Goal: Entertainment & Leisure: Consume media (video, audio)

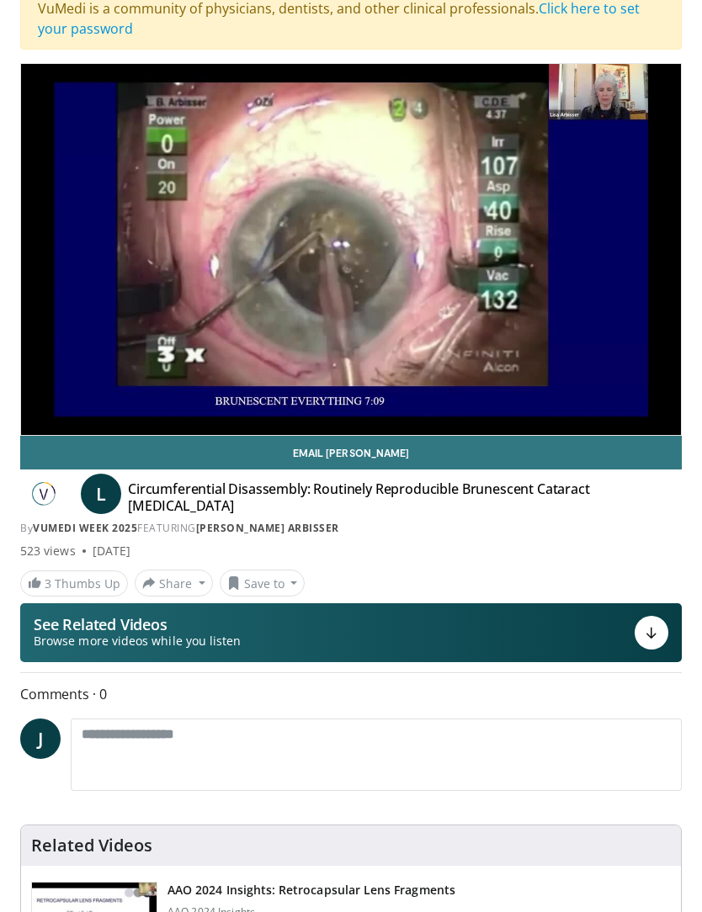
scroll to position [101, 0]
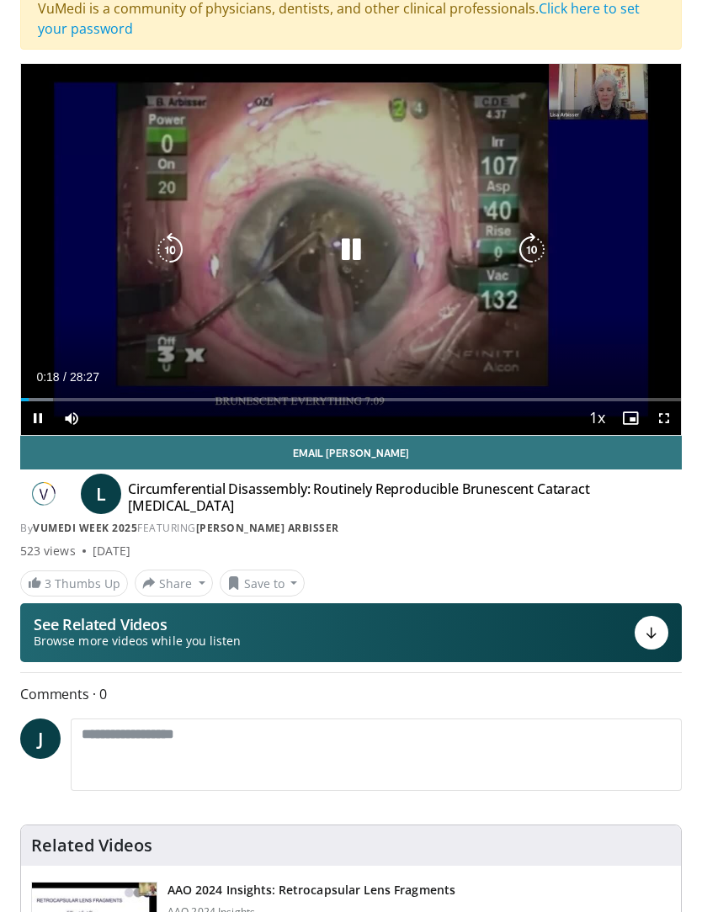
click at [357, 253] on icon "Video Player" at bounding box center [351, 250] width 34 height 34
click at [116, 400] on div "Loaded : 13.48%" at bounding box center [351, 399] width 660 height 3
click at [205, 394] on div "Loaded : 21.11%" at bounding box center [351, 394] width 660 height 16
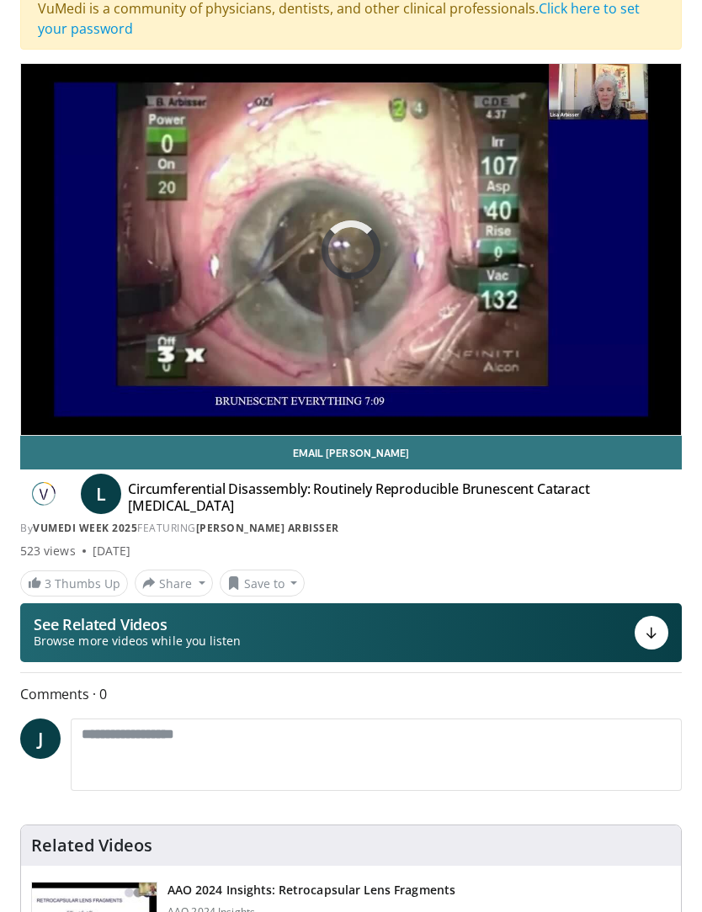
click at [194, 435] on div "Current Time 7:56 / Duration 28:27 Pause Skip Backward Skip Forward Mute Loaded…" at bounding box center [351, 452] width 660 height 34
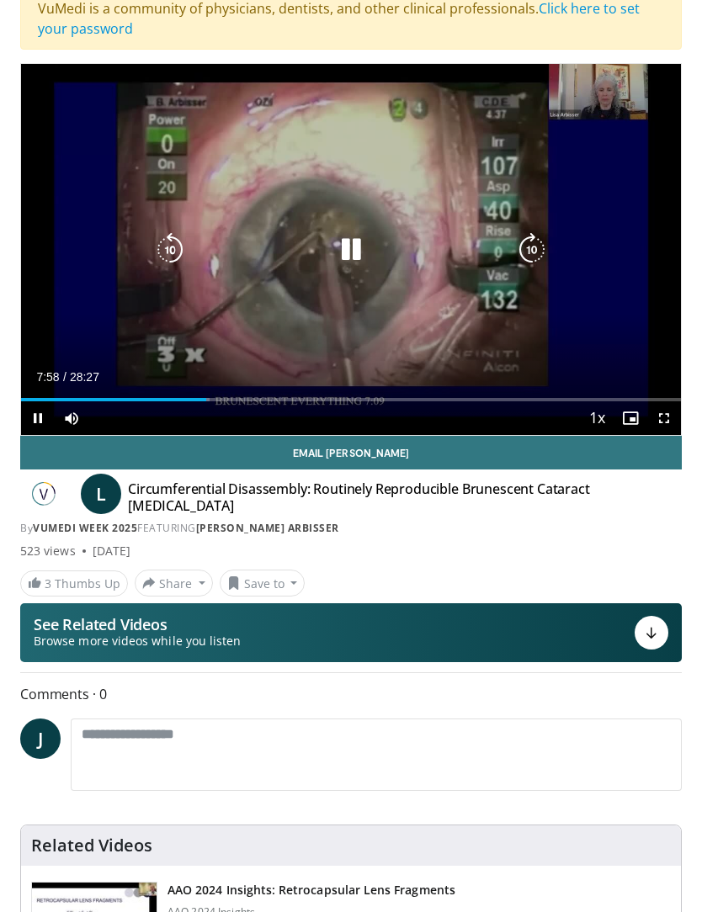
click at [192, 398] on div "Loaded : 28.55%" at bounding box center [115, 399] width 189 height 3
click at [167, 398] on div "Progress Bar" at bounding box center [106, 399] width 171 height 3
click at [171, 399] on div "Progress Bar" at bounding box center [106, 399] width 171 height 3
click at [562, 398] on div "Loaded : 67.37%" at bounding box center [351, 399] width 660 height 3
click at [634, 394] on div "Loaded : 91.46%" at bounding box center [351, 394] width 660 height 16
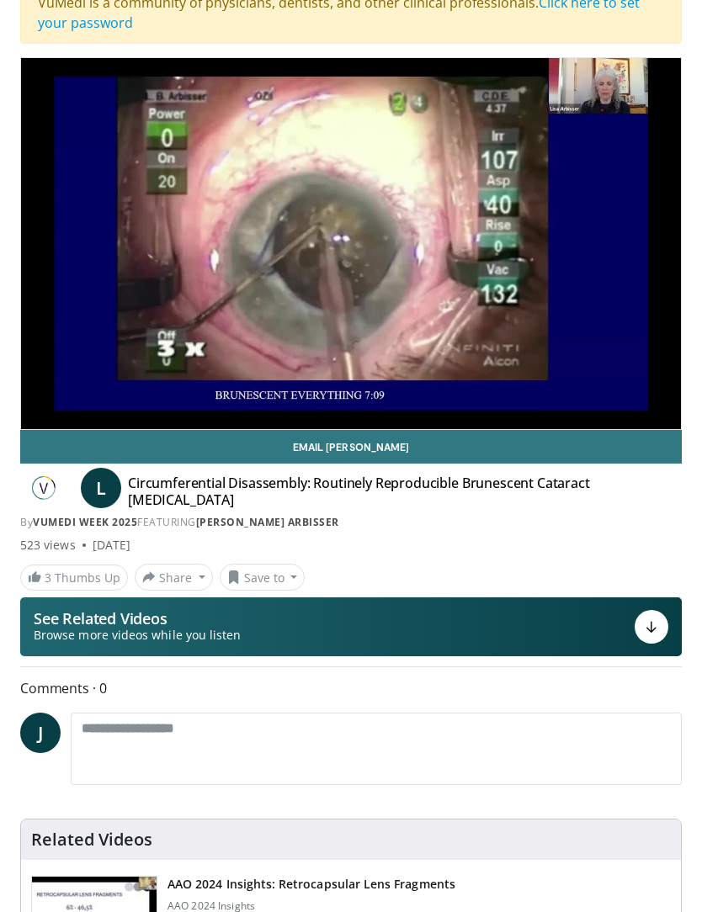
scroll to position [0, 0]
